Goal: Task Accomplishment & Management: Complete application form

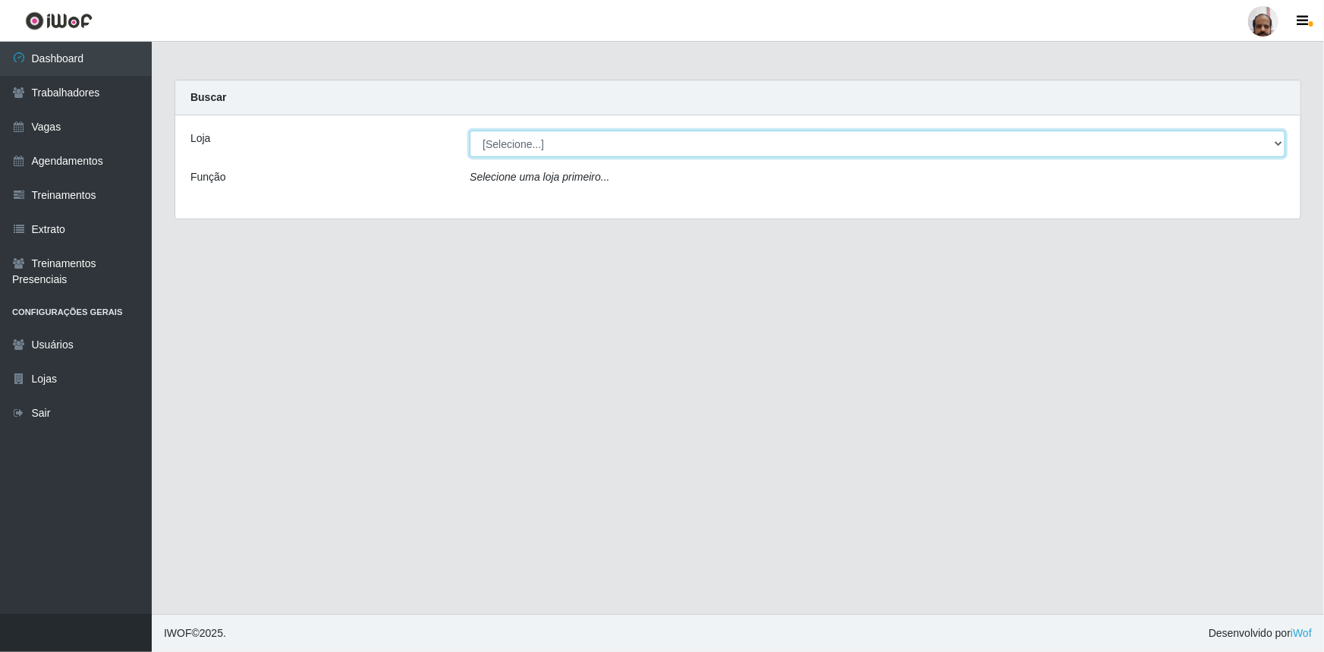
click at [558, 143] on select "[Selecione...] Mar Vermelho - Loja 05" at bounding box center [877, 143] width 815 height 27
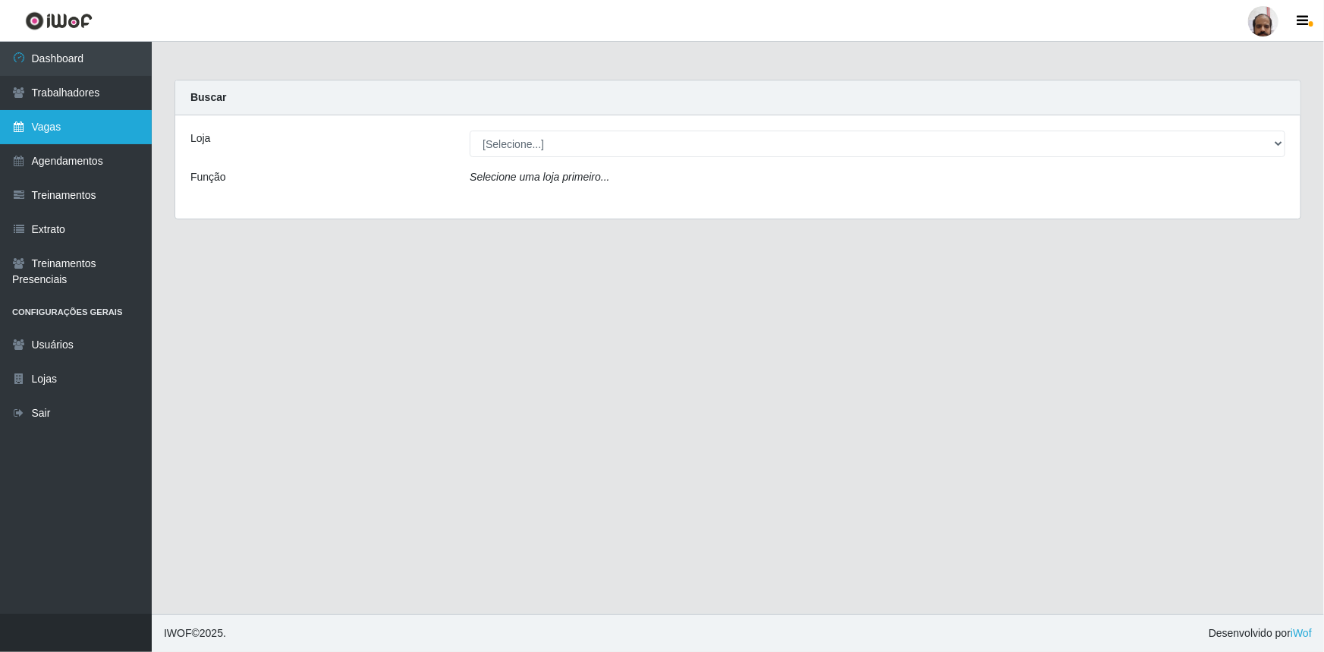
click at [61, 129] on link "Vagas" at bounding box center [76, 127] width 152 height 34
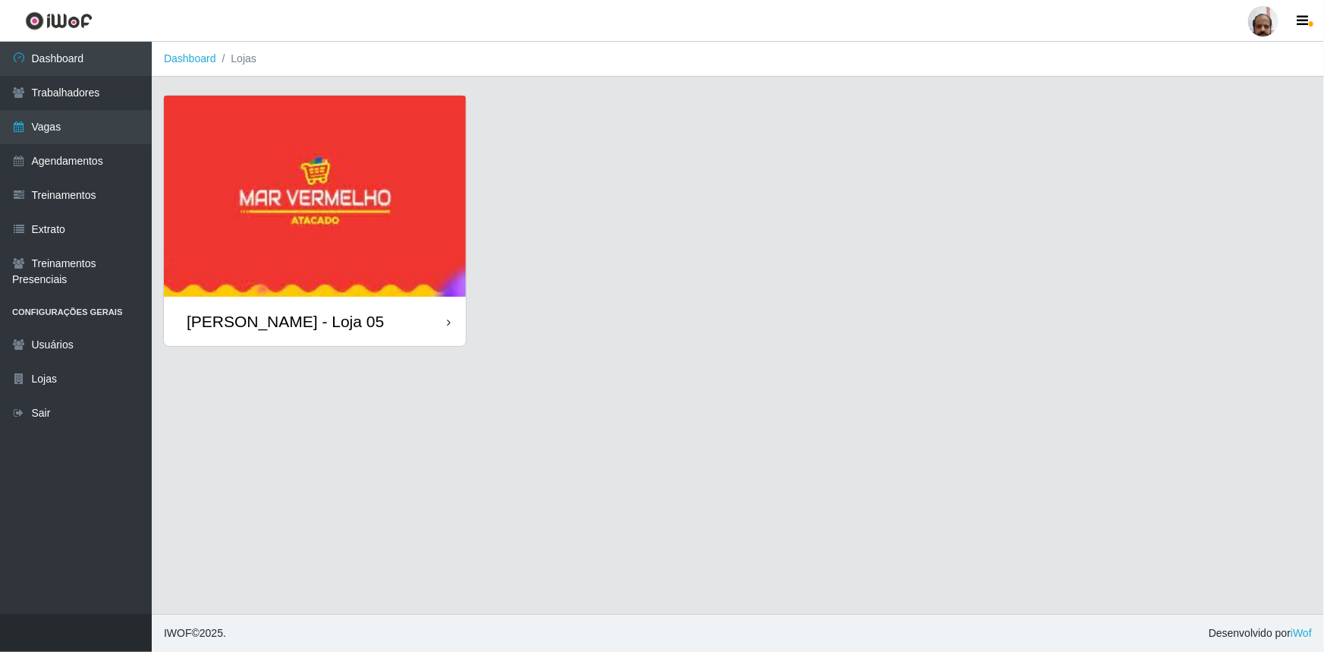
click at [315, 322] on div "[PERSON_NAME] - Loja 05" at bounding box center [285, 321] width 197 height 19
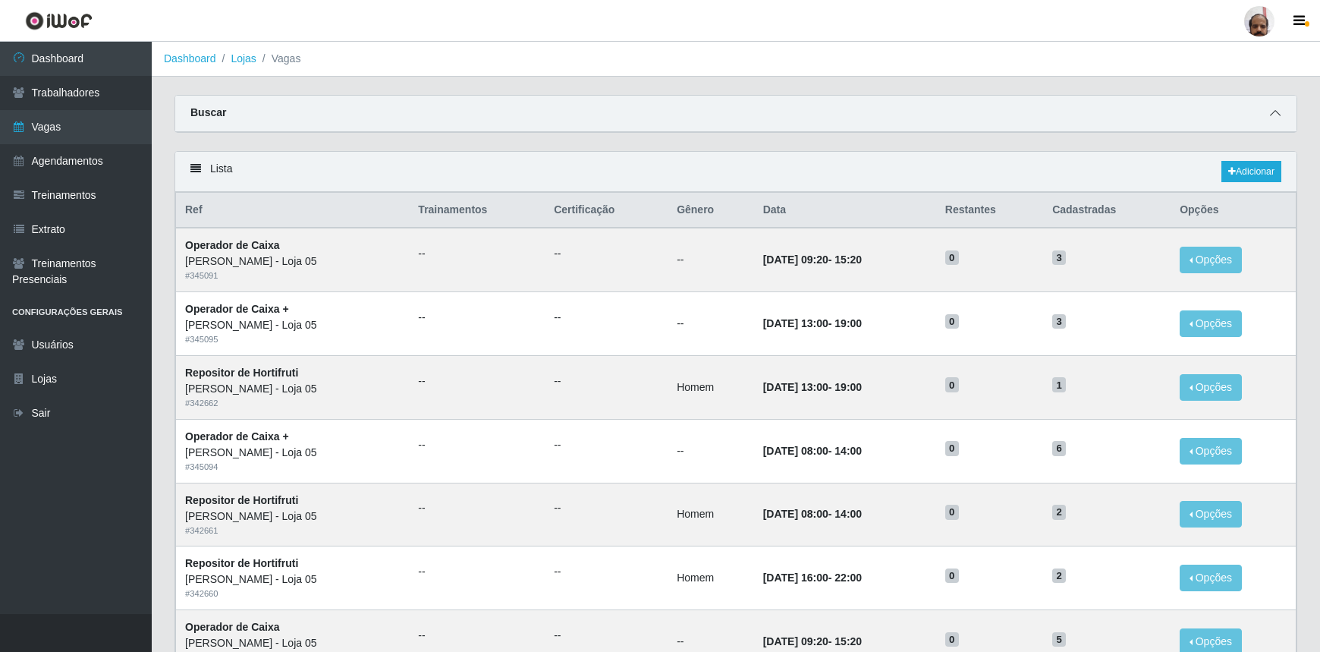
click at [1278, 118] on icon at bounding box center [1275, 113] width 11 height 11
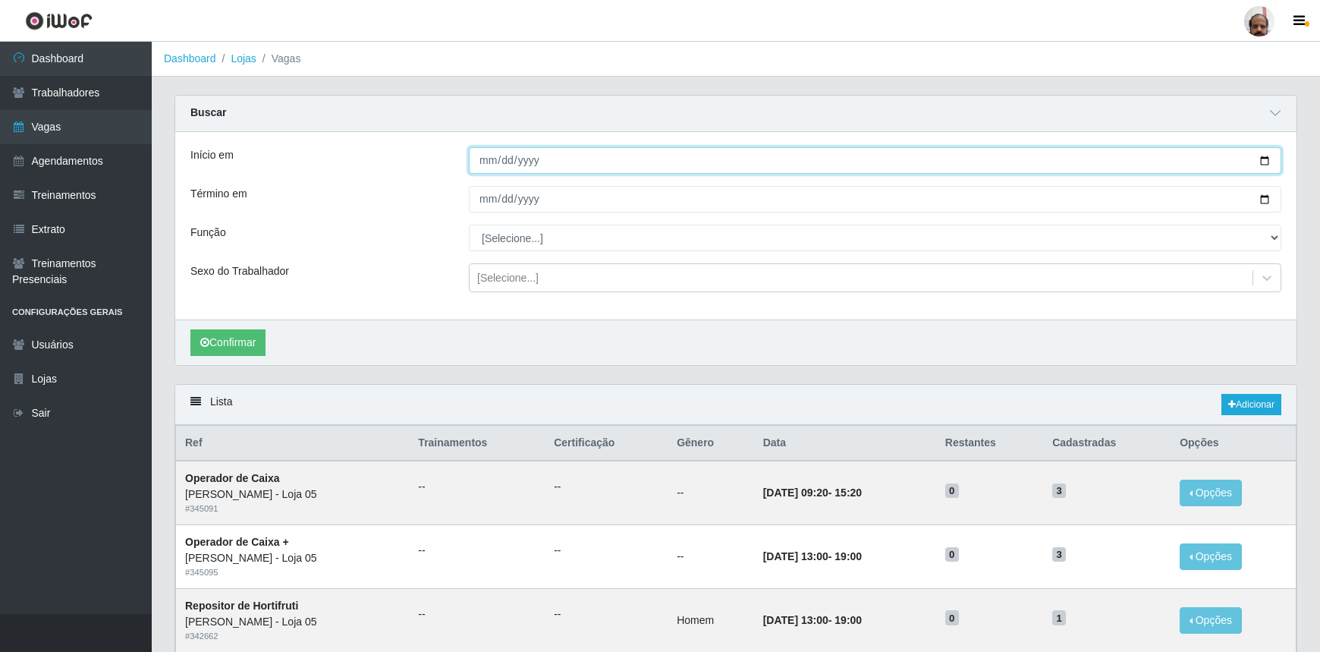
click at [1265, 157] on input "Início em" at bounding box center [875, 160] width 812 height 27
type input "[DATE]"
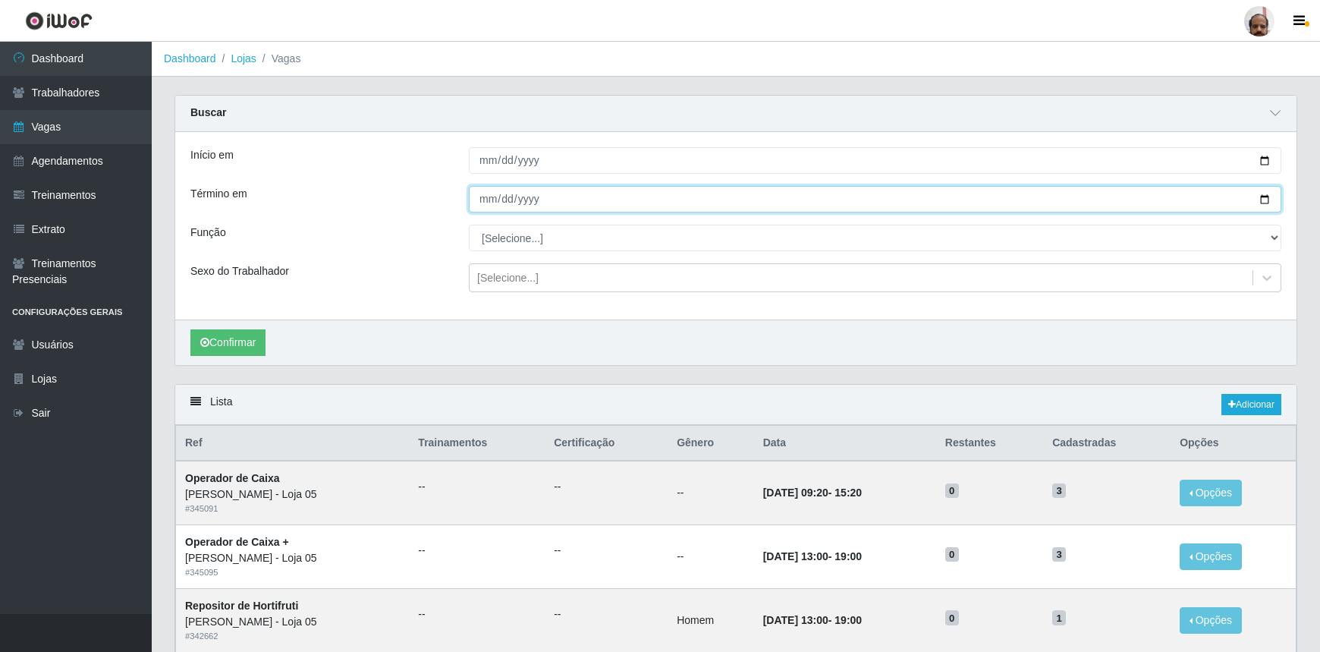
click at [1265, 197] on input "Término em" at bounding box center [875, 199] width 812 height 27
type input "[DATE]"
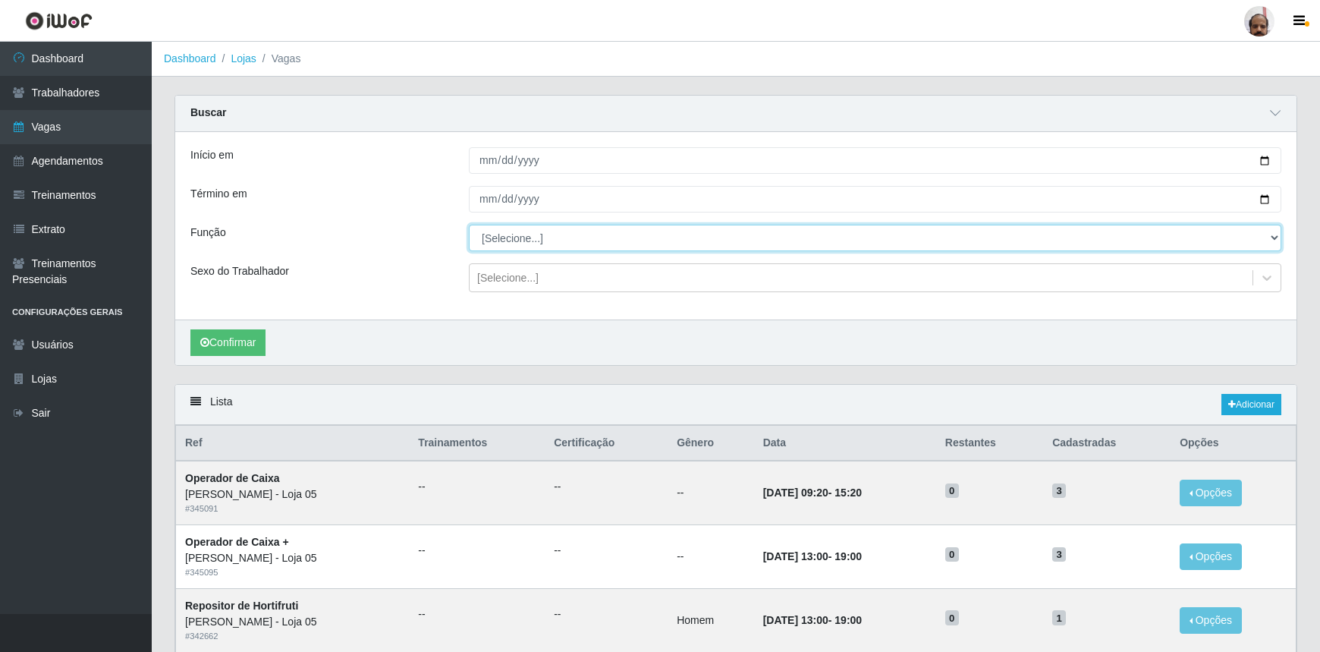
click at [535, 237] on select "[Selecione...] ASG ASG + ASG ++ Auxiliar de Depósito Auxiliar de Depósito + Aux…" at bounding box center [875, 238] width 812 height 27
select select "22"
click at [469, 225] on select "[Selecione...] ASG ASG + ASG ++ Auxiliar de Depósito Auxiliar de Depósito + Aux…" at bounding box center [875, 238] width 812 height 27
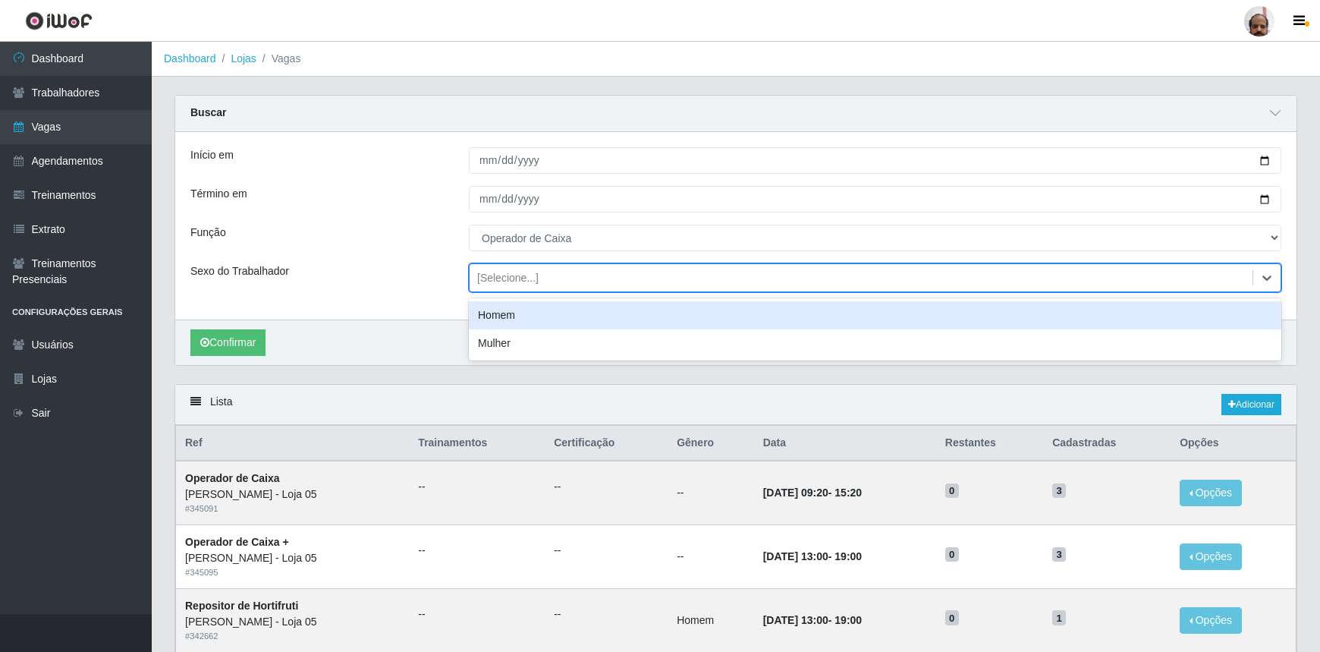
click at [498, 284] on div "[Selecione...]" at bounding box center [507, 278] width 61 height 16
click at [416, 278] on div "Sexo do Trabalhador" at bounding box center [318, 277] width 278 height 29
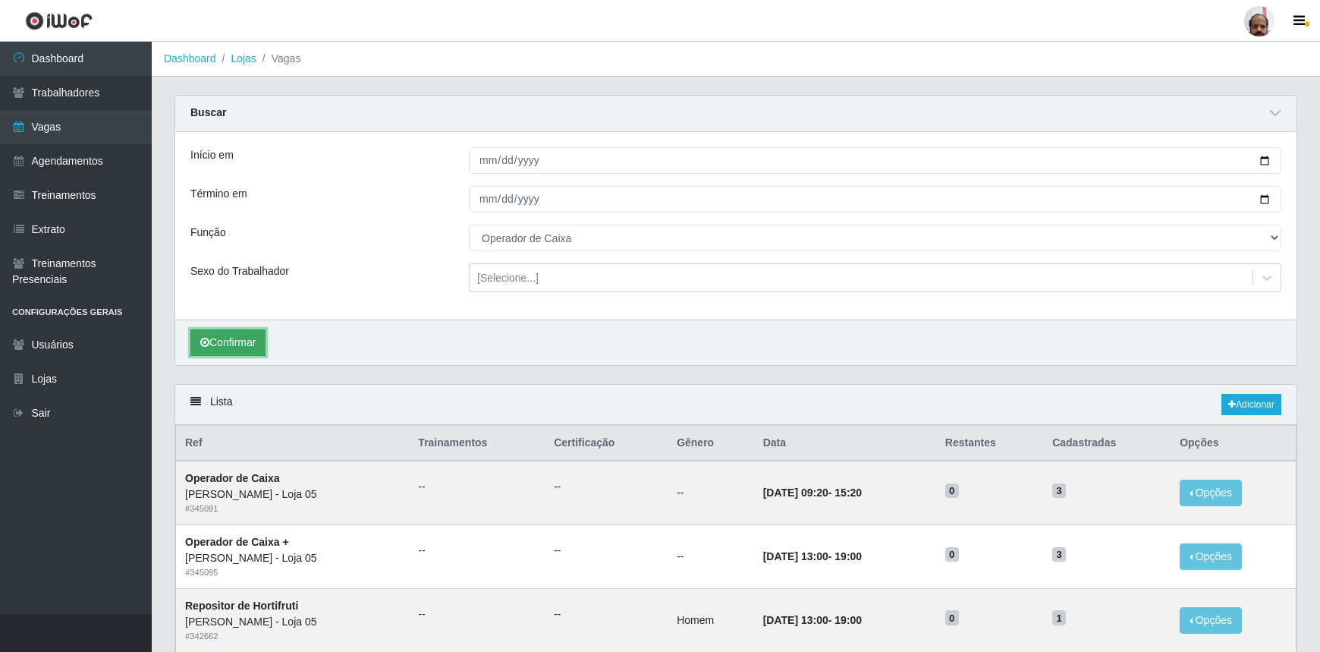
click at [240, 341] on button "Confirmar" at bounding box center [227, 342] width 75 height 27
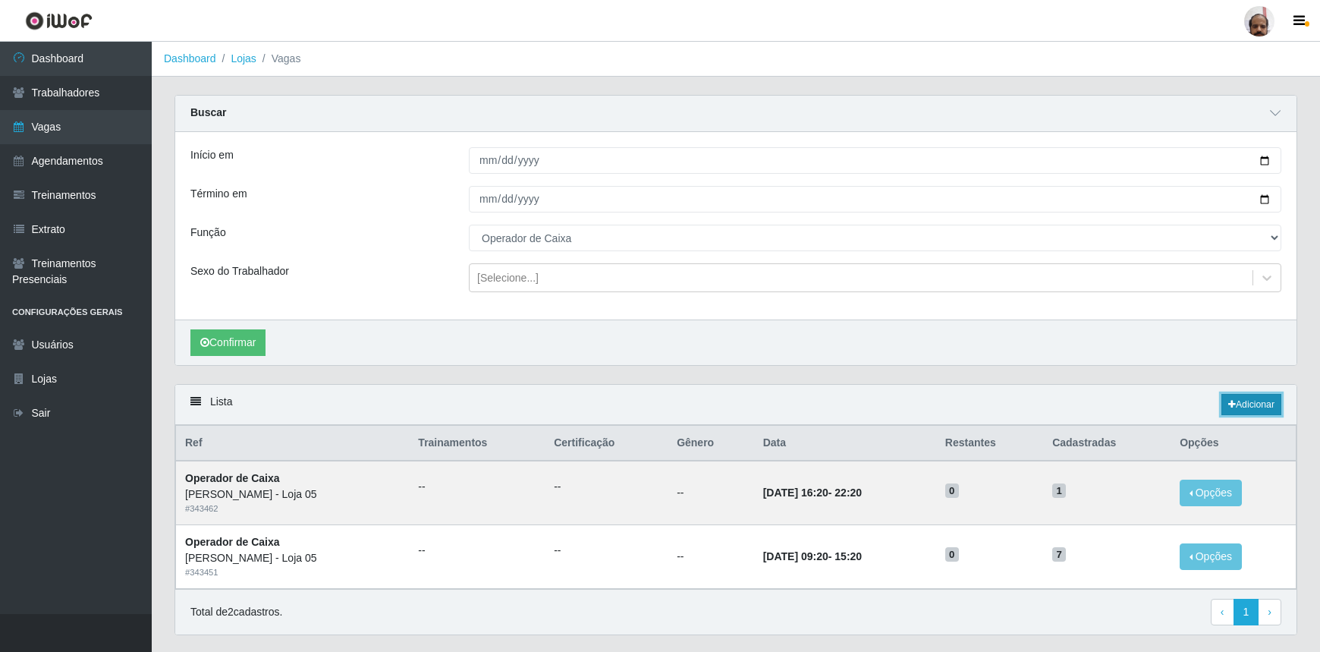
click at [1252, 410] on link "Adicionar" at bounding box center [1251, 404] width 60 height 21
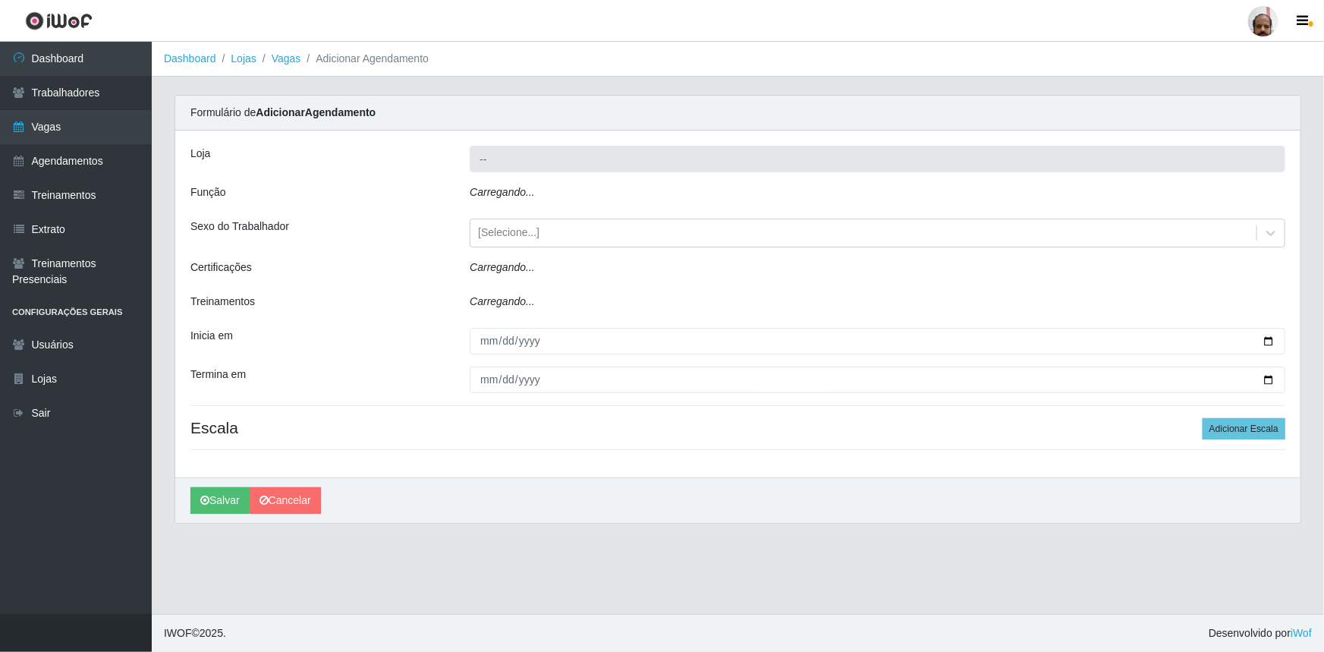
type input "[PERSON_NAME] - Loja 05"
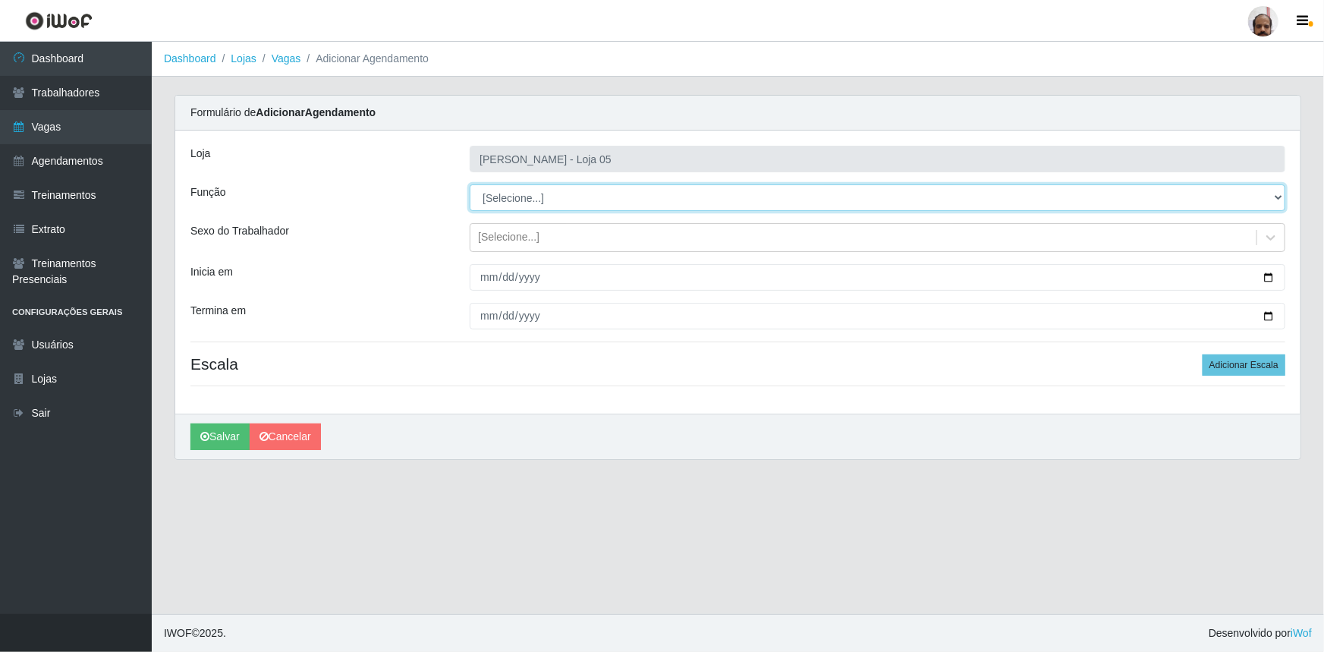
drag, startPoint x: 523, startPoint y: 214, endPoint x: 512, endPoint y: 196, distance: 20.8
click at [512, 196] on select "[Selecione...] ASG ASG + ASG ++ Auxiliar de Depósito Auxiliar de Depósito + Aux…" at bounding box center [877, 197] width 815 height 27
select select "22"
click at [470, 184] on select "[Selecione...] ASG ASG + ASG ++ Auxiliar de Depósito Auxiliar de Depósito + Aux…" at bounding box center [877, 197] width 815 height 27
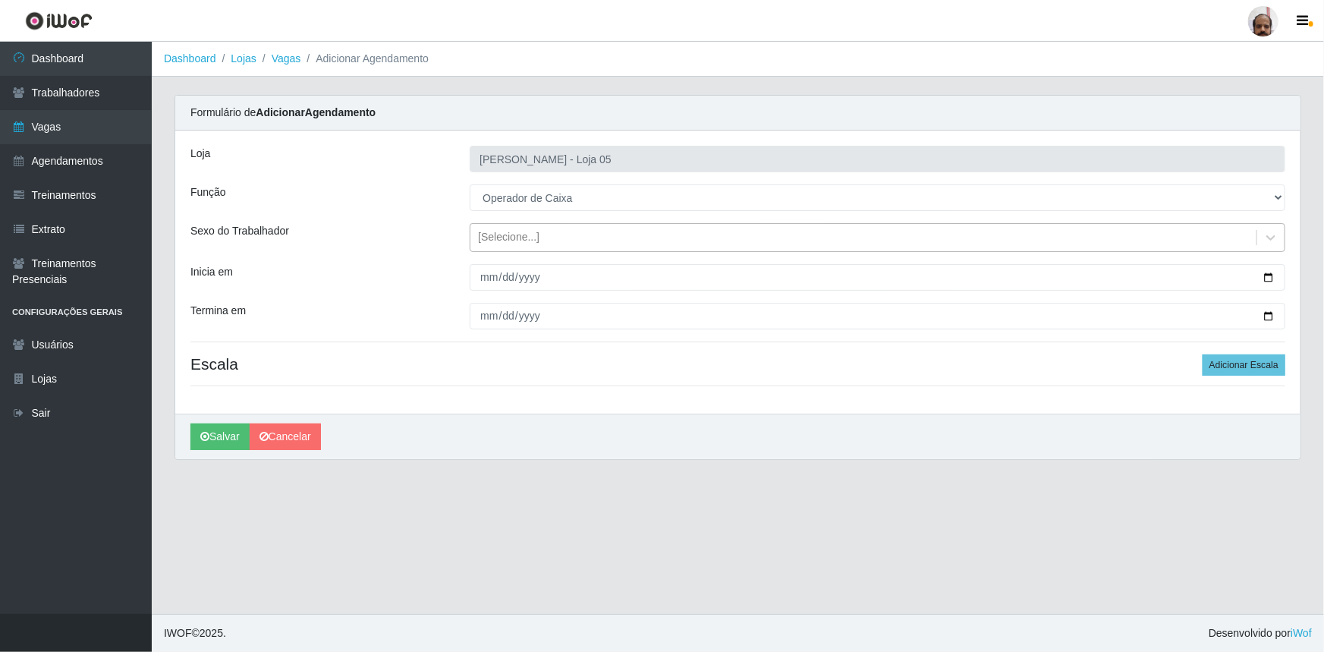
click at [494, 233] on div "[Selecione...]" at bounding box center [508, 238] width 61 height 16
click at [388, 245] on div "Sexo do Trabalhador" at bounding box center [318, 237] width 279 height 29
click at [1265, 272] on input "Inicia em" at bounding box center [877, 277] width 815 height 27
type input "[DATE]"
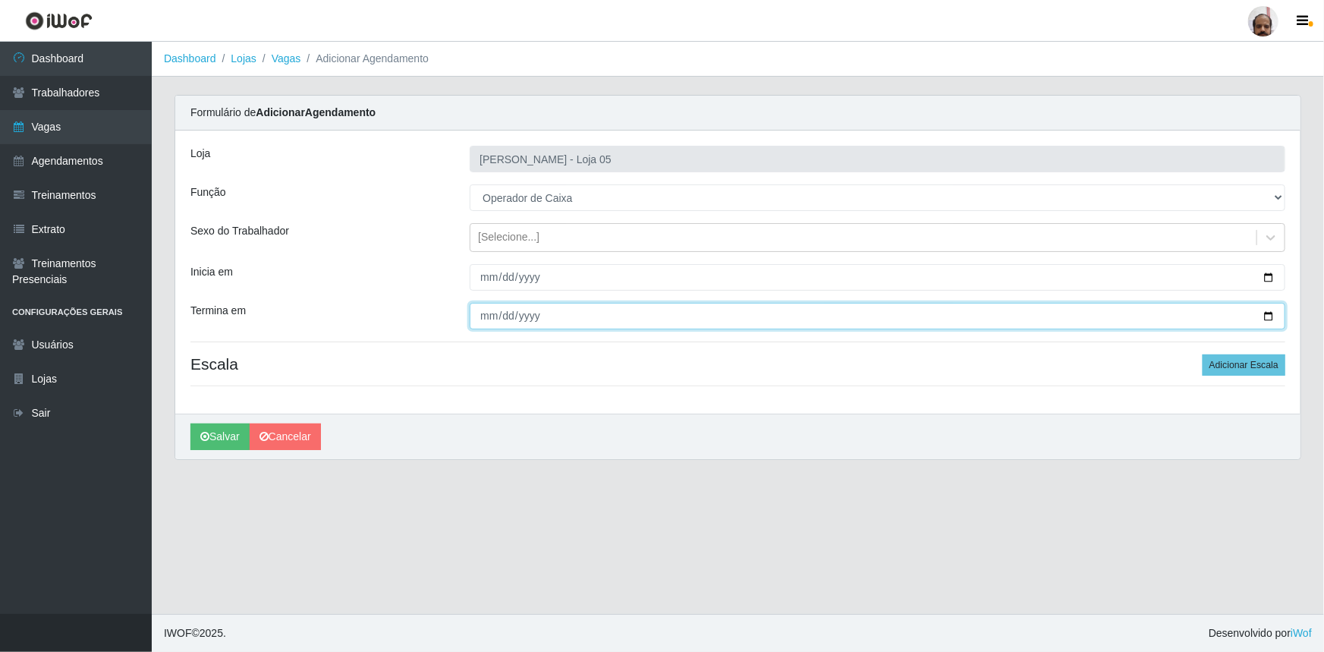
click at [1271, 314] on input "Termina em" at bounding box center [877, 316] width 815 height 27
type input "[DATE]"
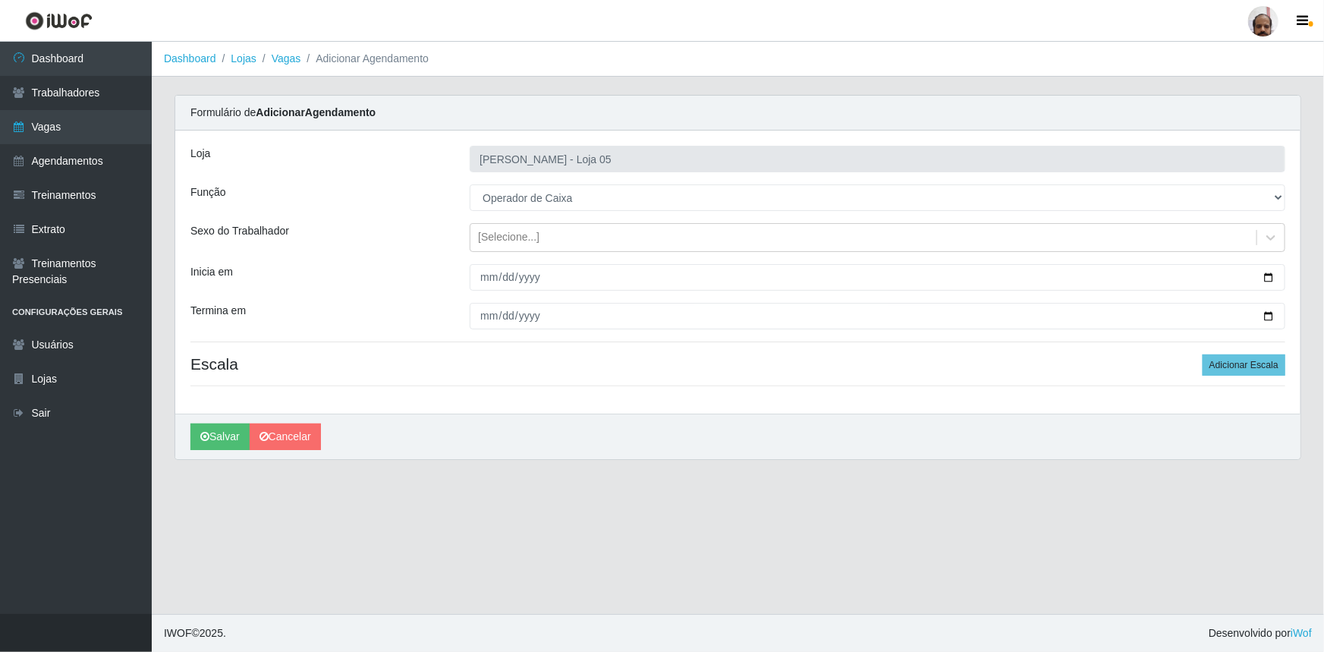
click at [1287, 363] on div "Loja Mar Vermelho - Loja 05 Função [Selecione...] ASG ASG + ASG ++ Auxiliar de …" at bounding box center [737, 271] width 1125 height 283
click at [1257, 358] on button "Adicionar Escala" at bounding box center [1243, 364] width 83 height 21
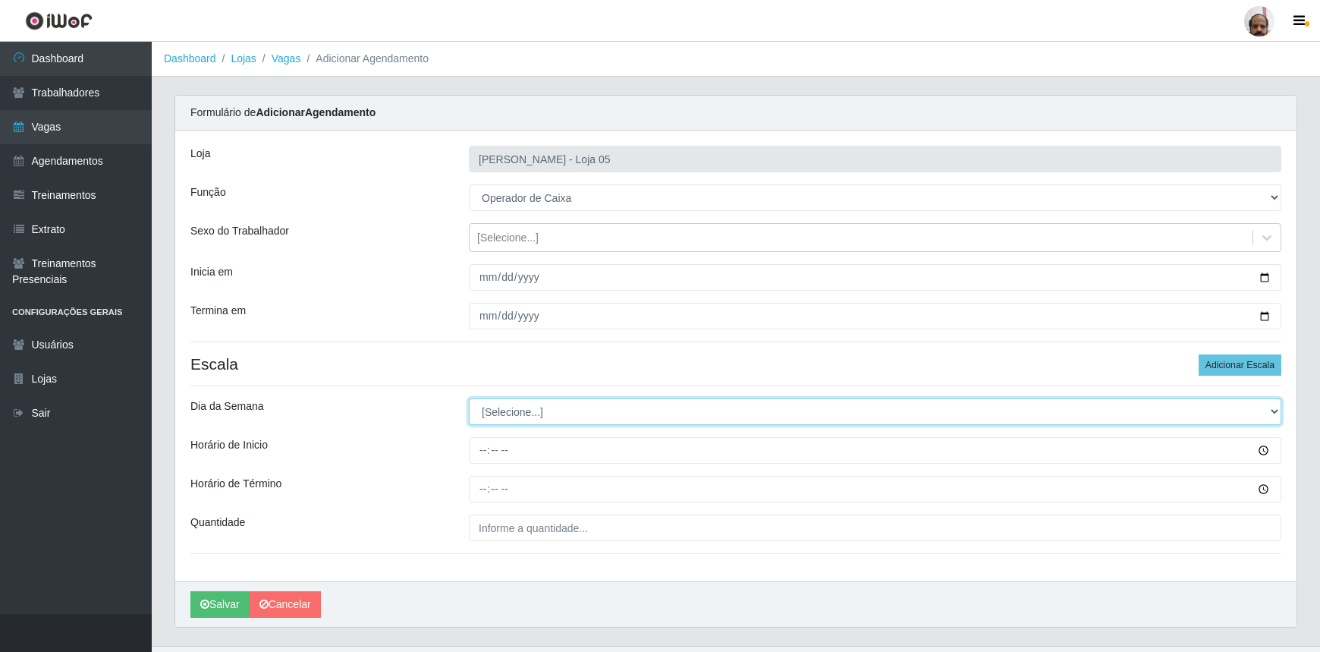
click at [553, 402] on select "[Selecione...] Segunda Terça Quarta Quinta Sexta Sábado Domingo" at bounding box center [875, 411] width 812 height 27
select select "6"
click at [469, 398] on select "[Selecione...] Segunda Terça Quarta Quinta Sexta Sábado Domingo" at bounding box center [875, 411] width 812 height 27
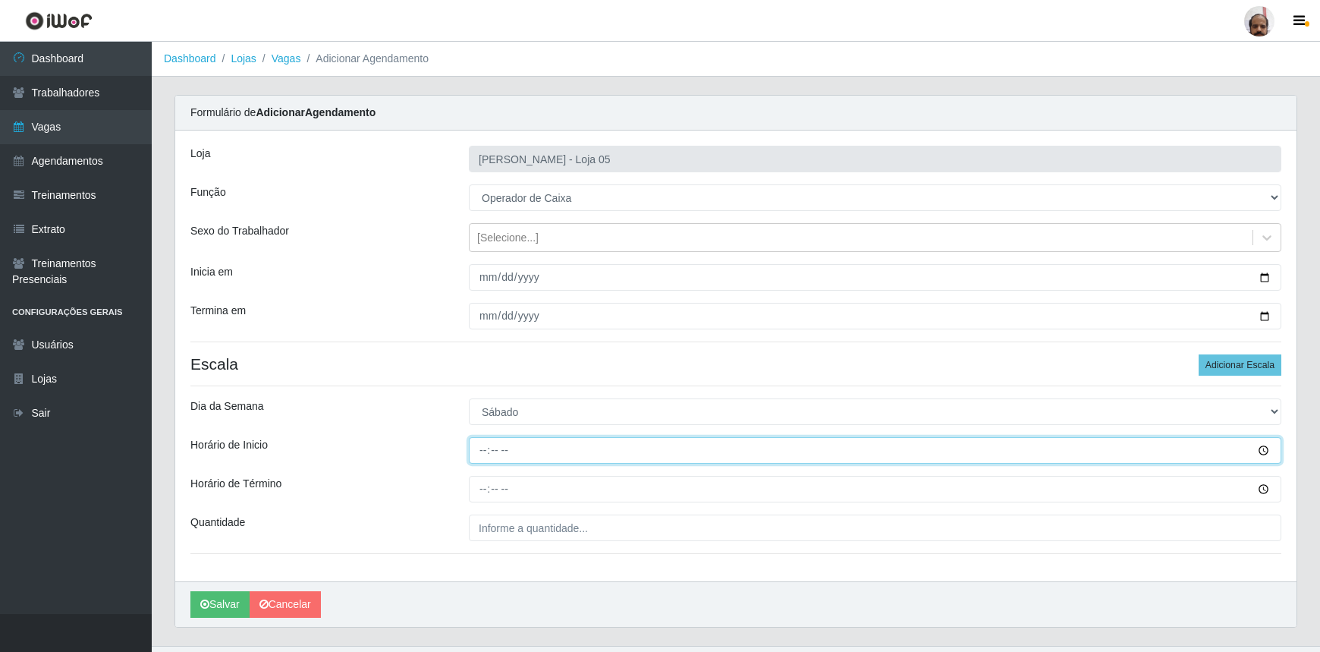
click at [478, 448] on input "Horário de Inicio" at bounding box center [875, 450] width 812 height 27
type input "08:00"
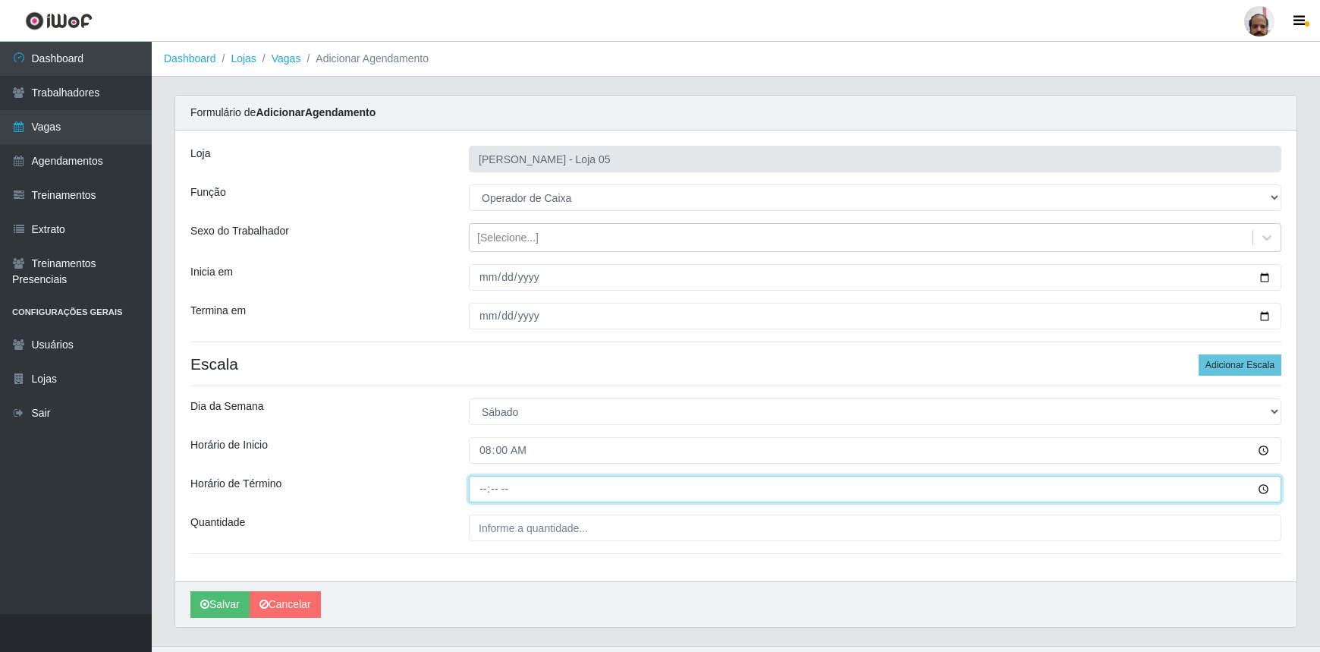
type input "14:00"
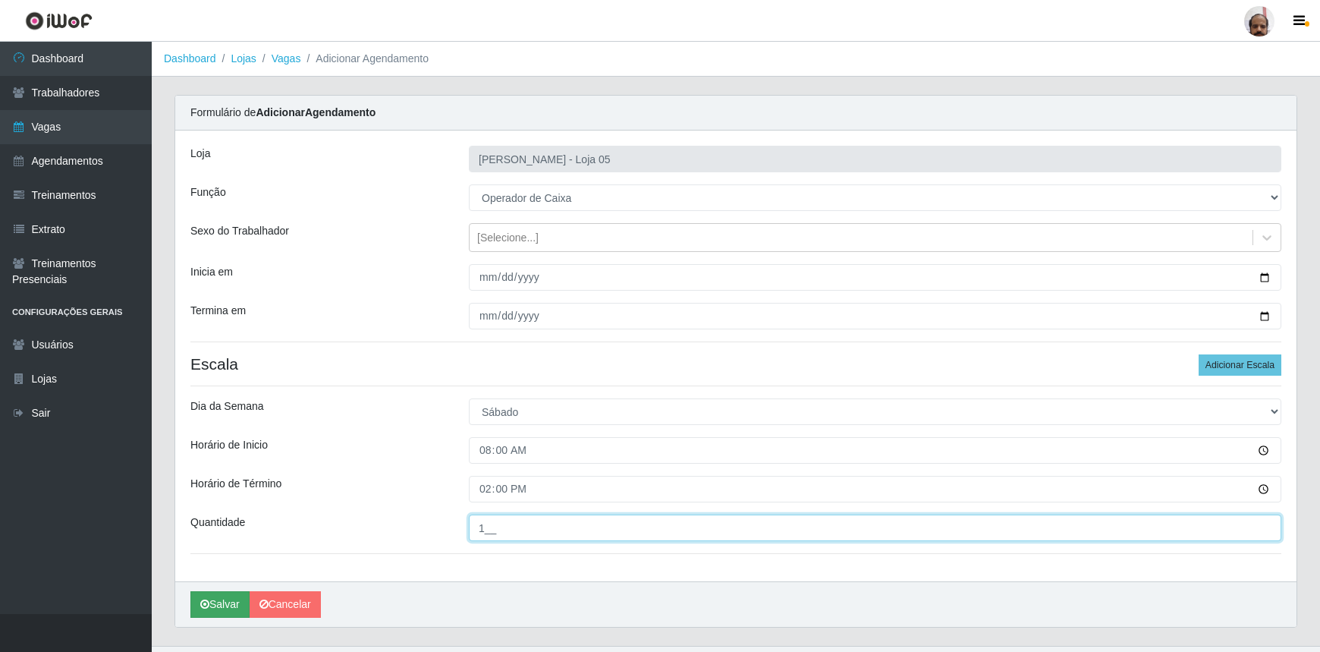
type input "1__"
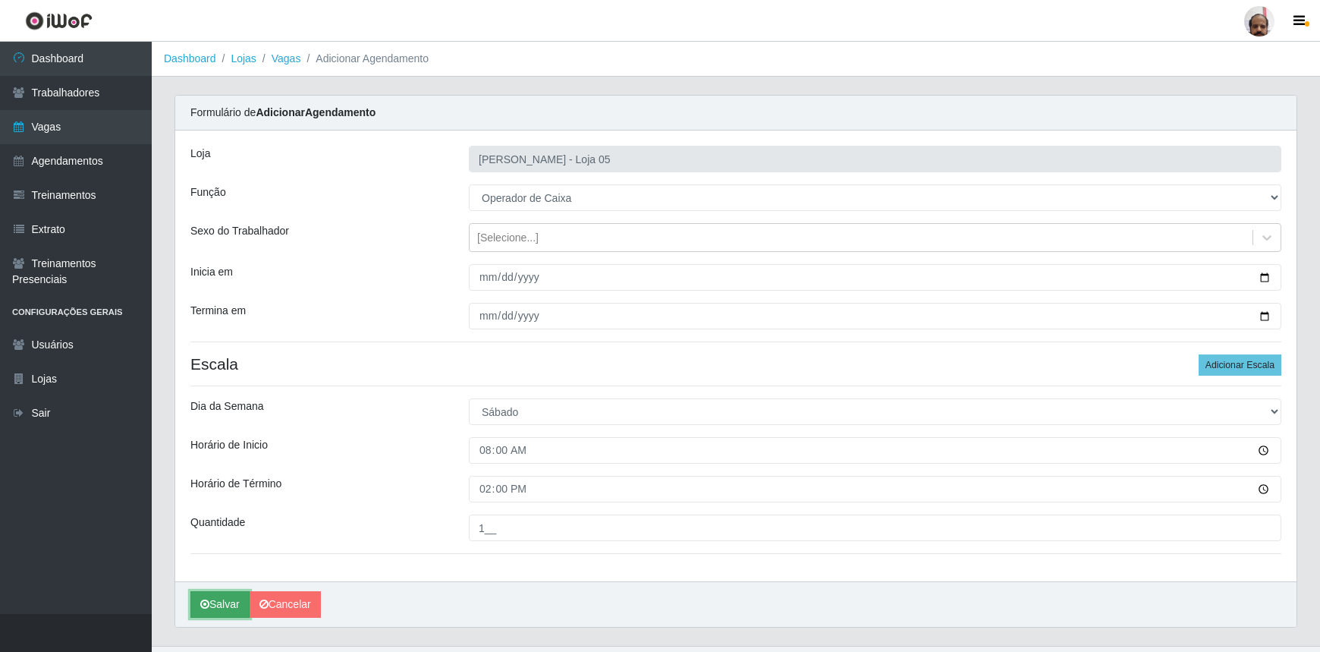
click at [223, 599] on button "Salvar" at bounding box center [219, 604] width 59 height 27
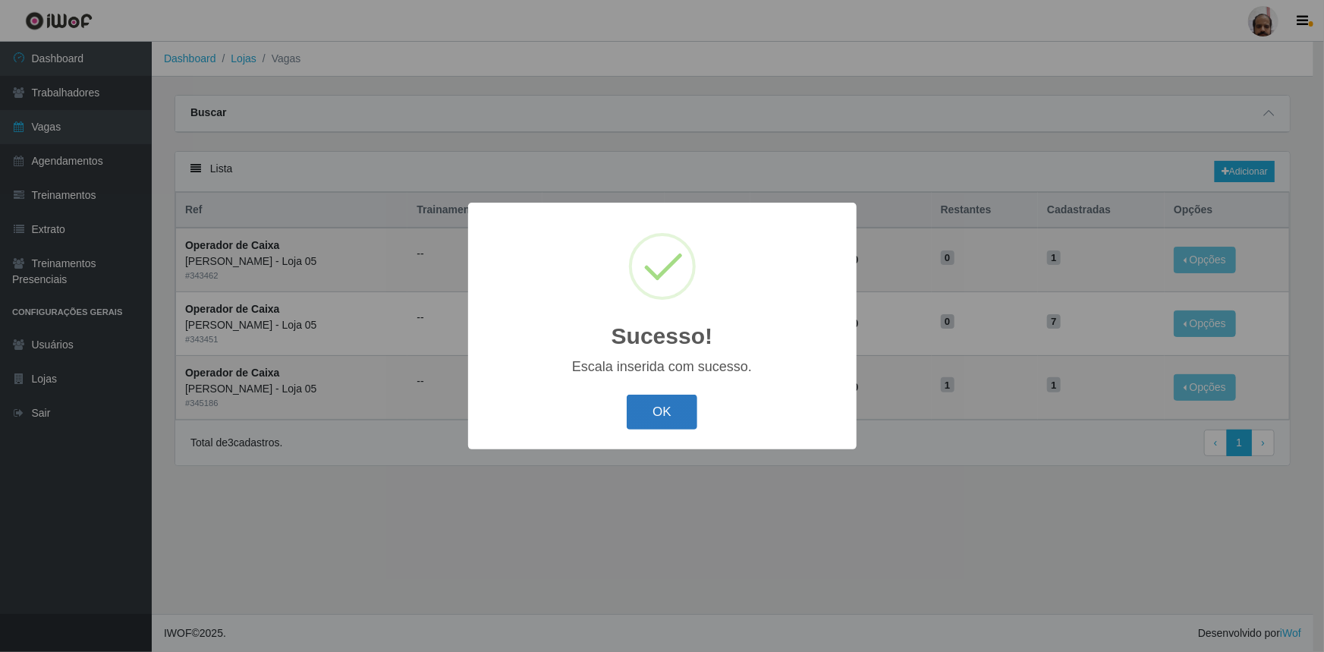
click at [658, 402] on button "OK" at bounding box center [662, 412] width 71 height 36
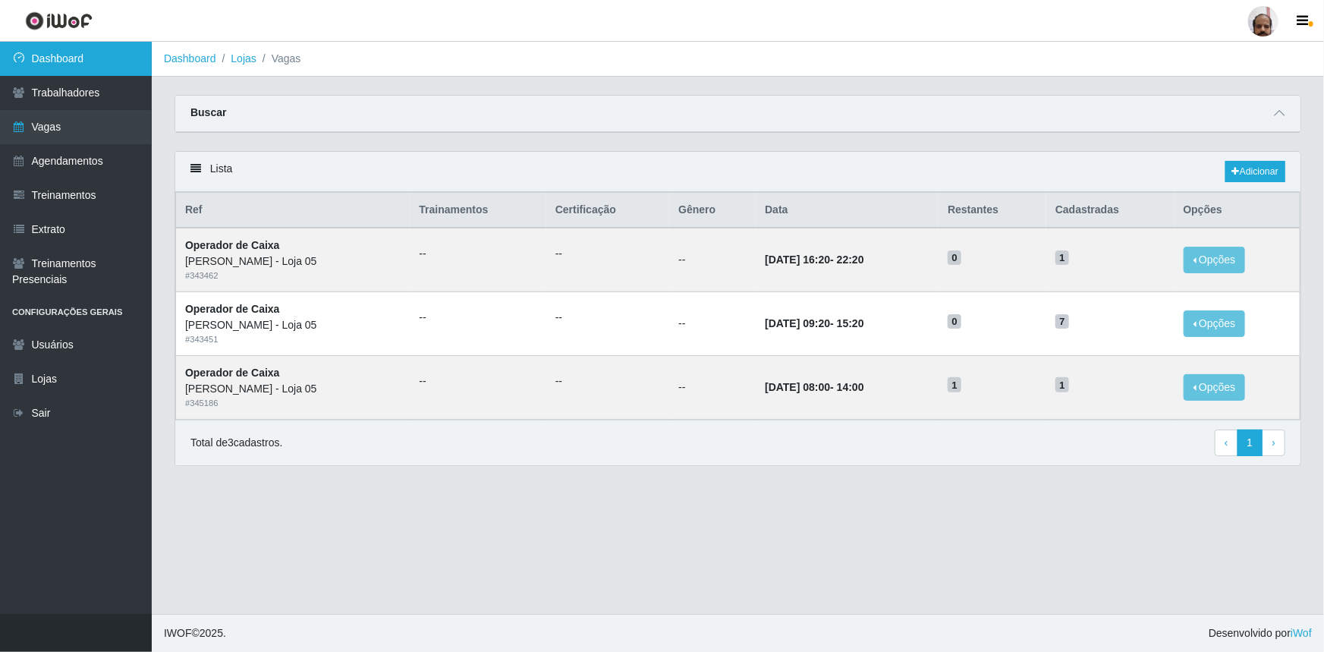
click at [49, 65] on link "Dashboard" at bounding box center [76, 59] width 152 height 34
